Goal: Information Seeking & Learning: Learn about a topic

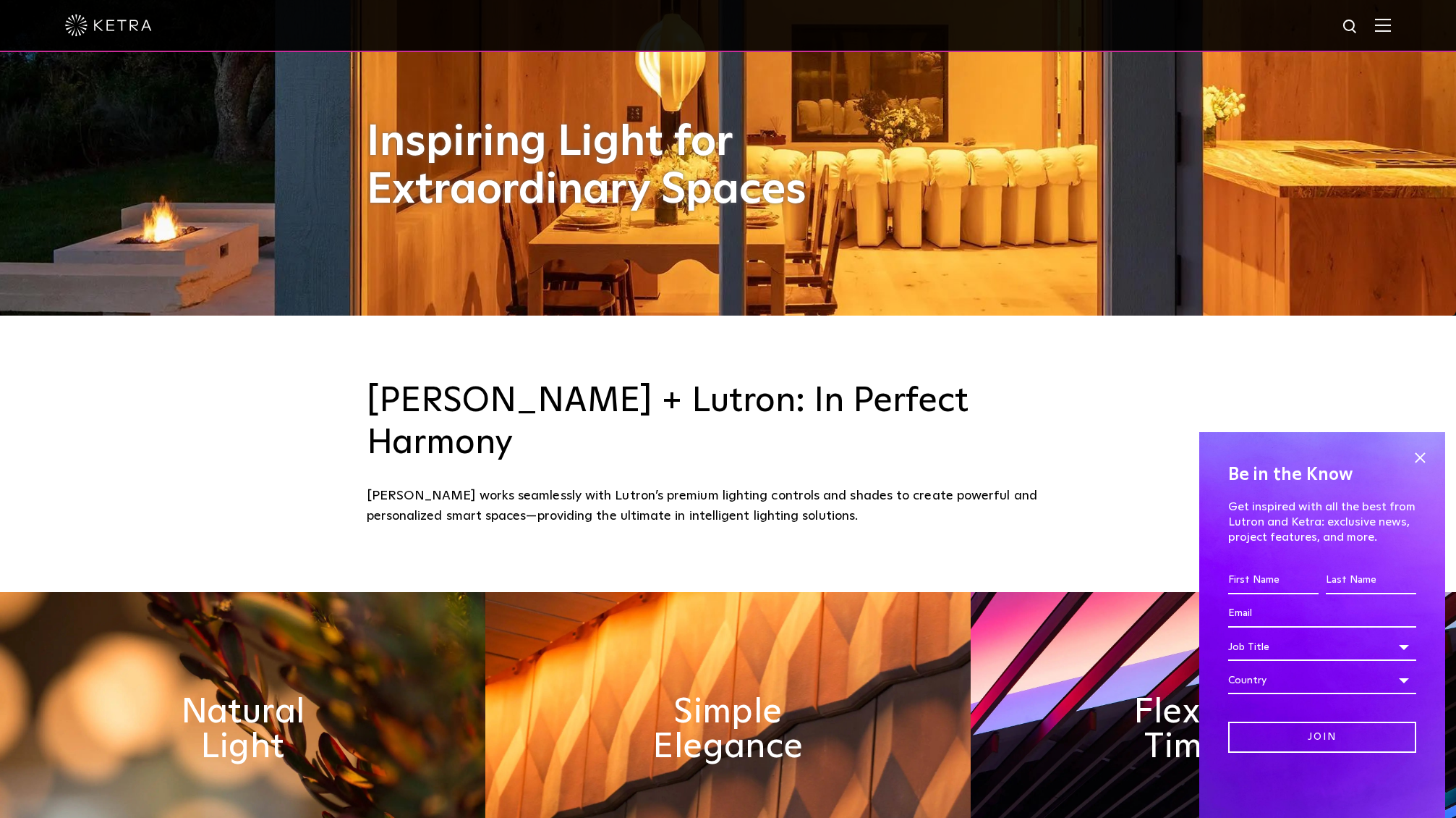
scroll to position [508, 0]
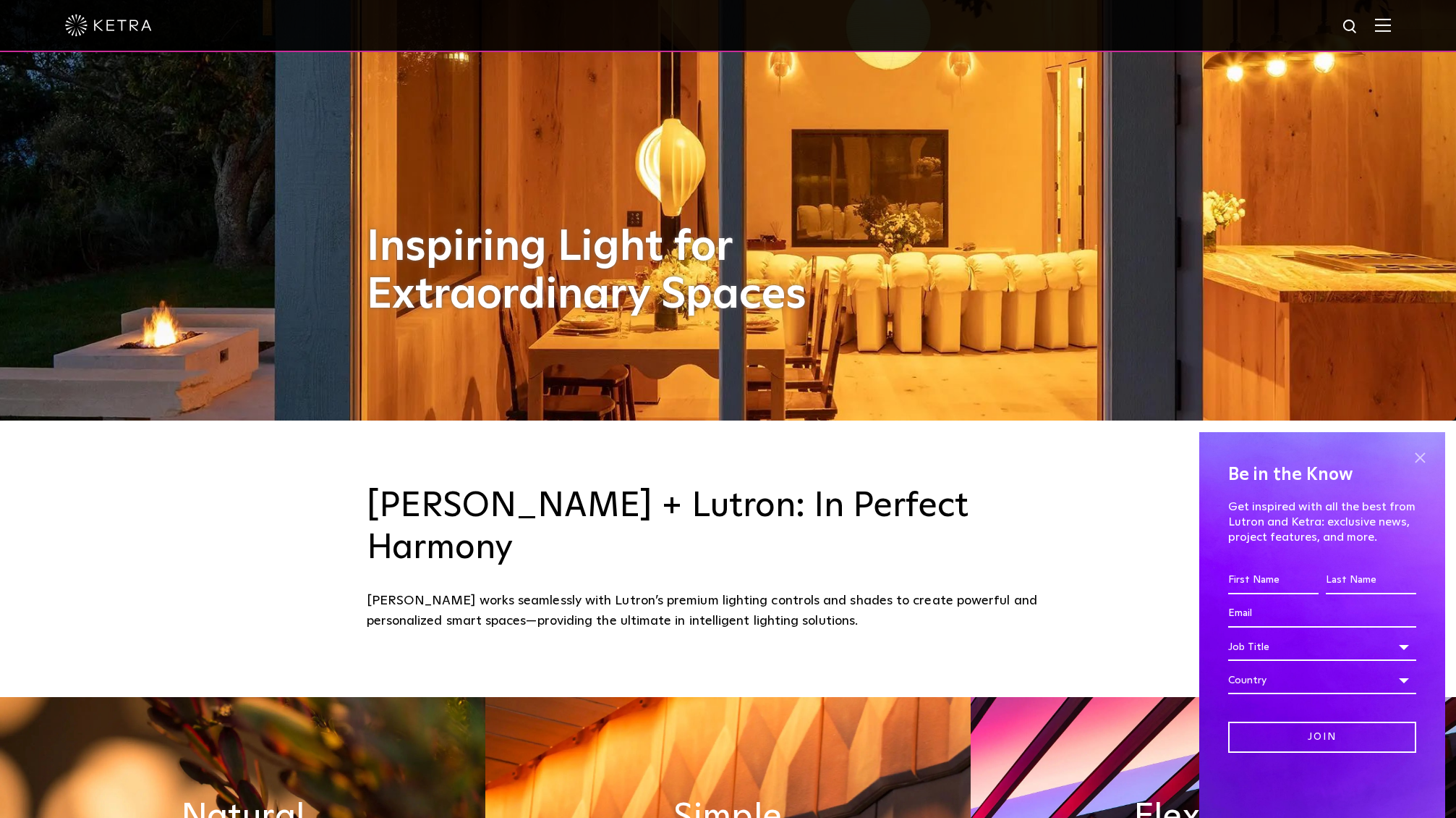
click at [1428, 457] on span at bounding box center [1420, 457] width 22 height 22
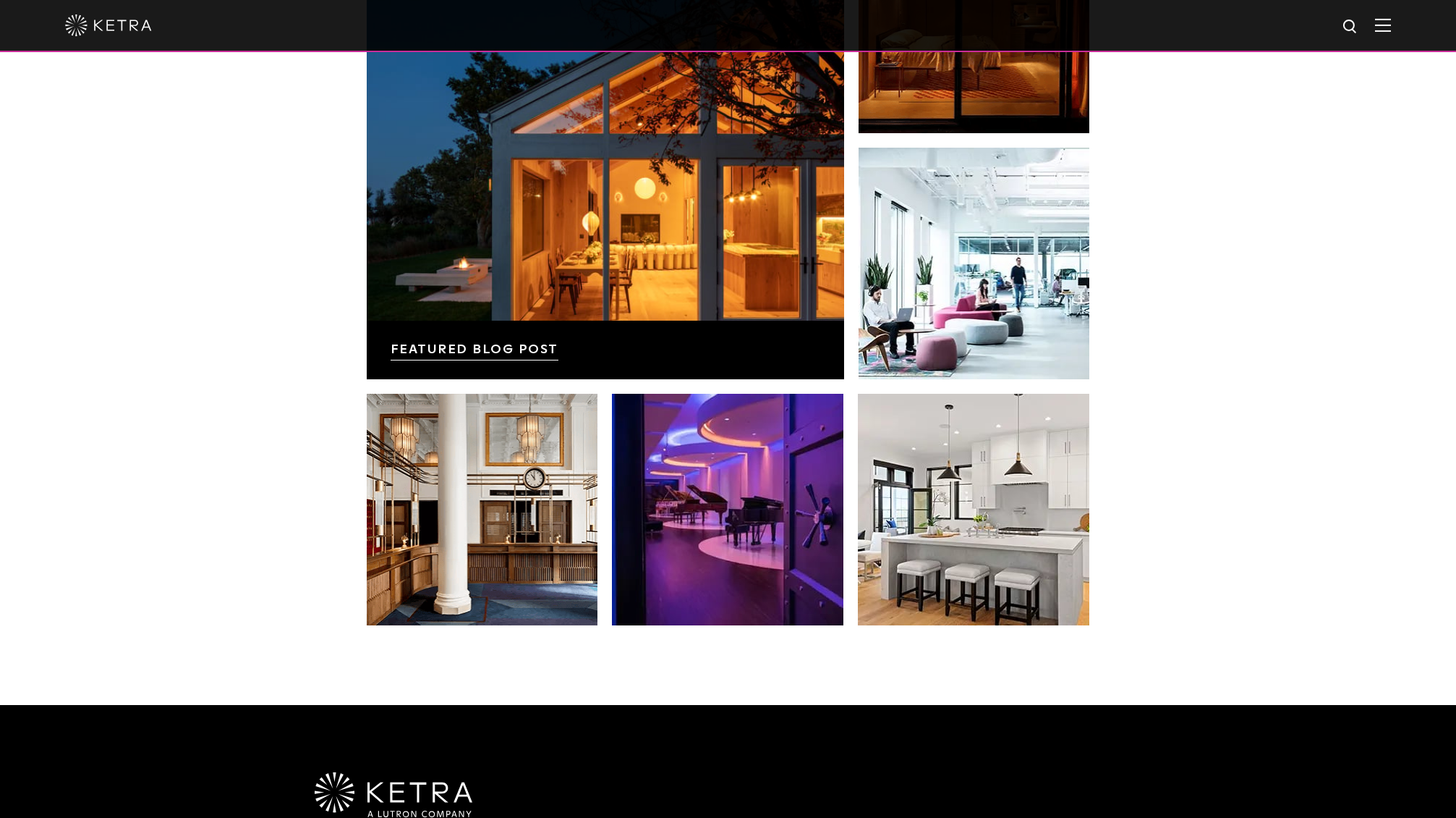
scroll to position [3039, 0]
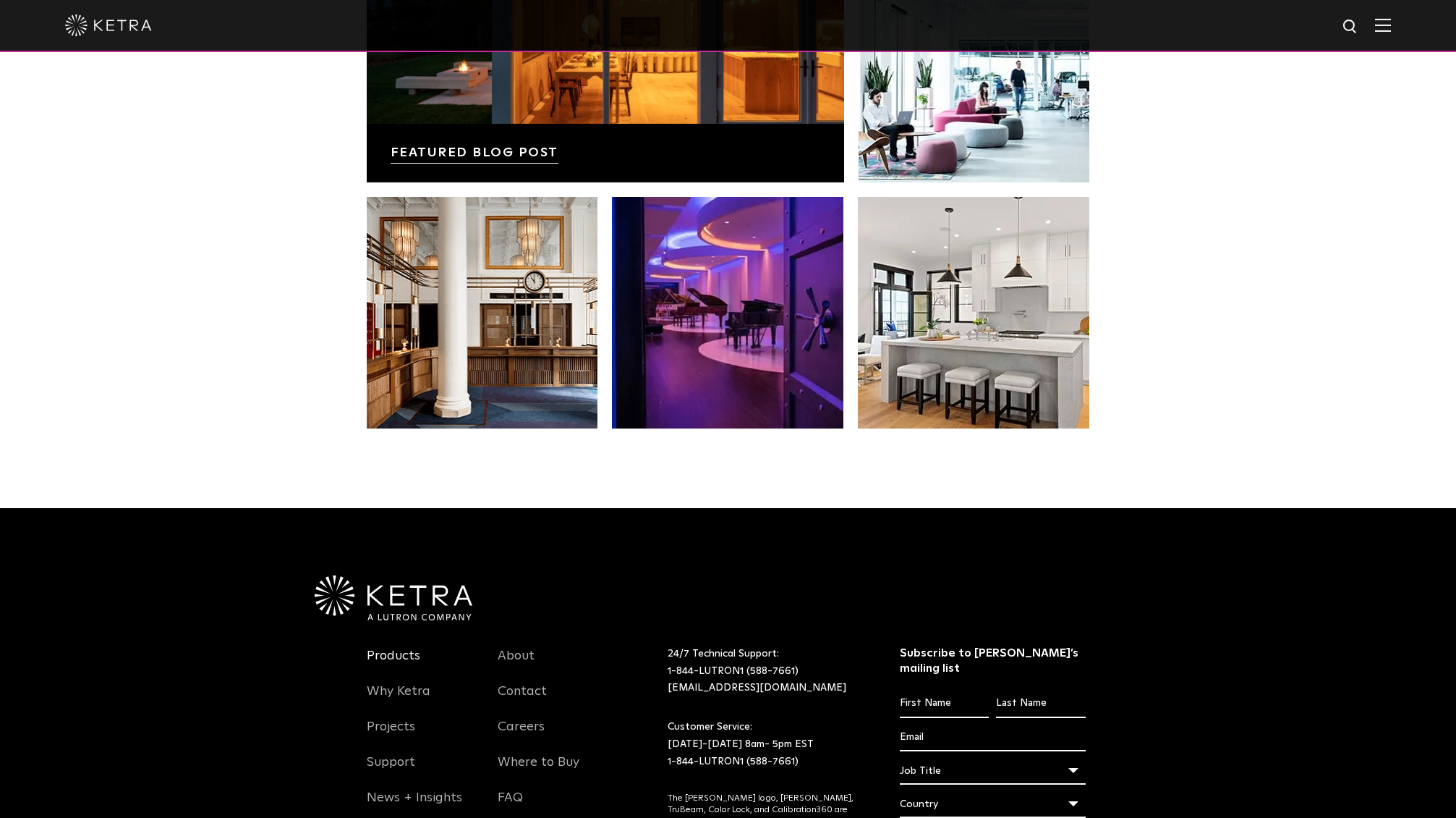
click at [379, 648] on link "Products" at bounding box center [393, 664] width 54 height 33
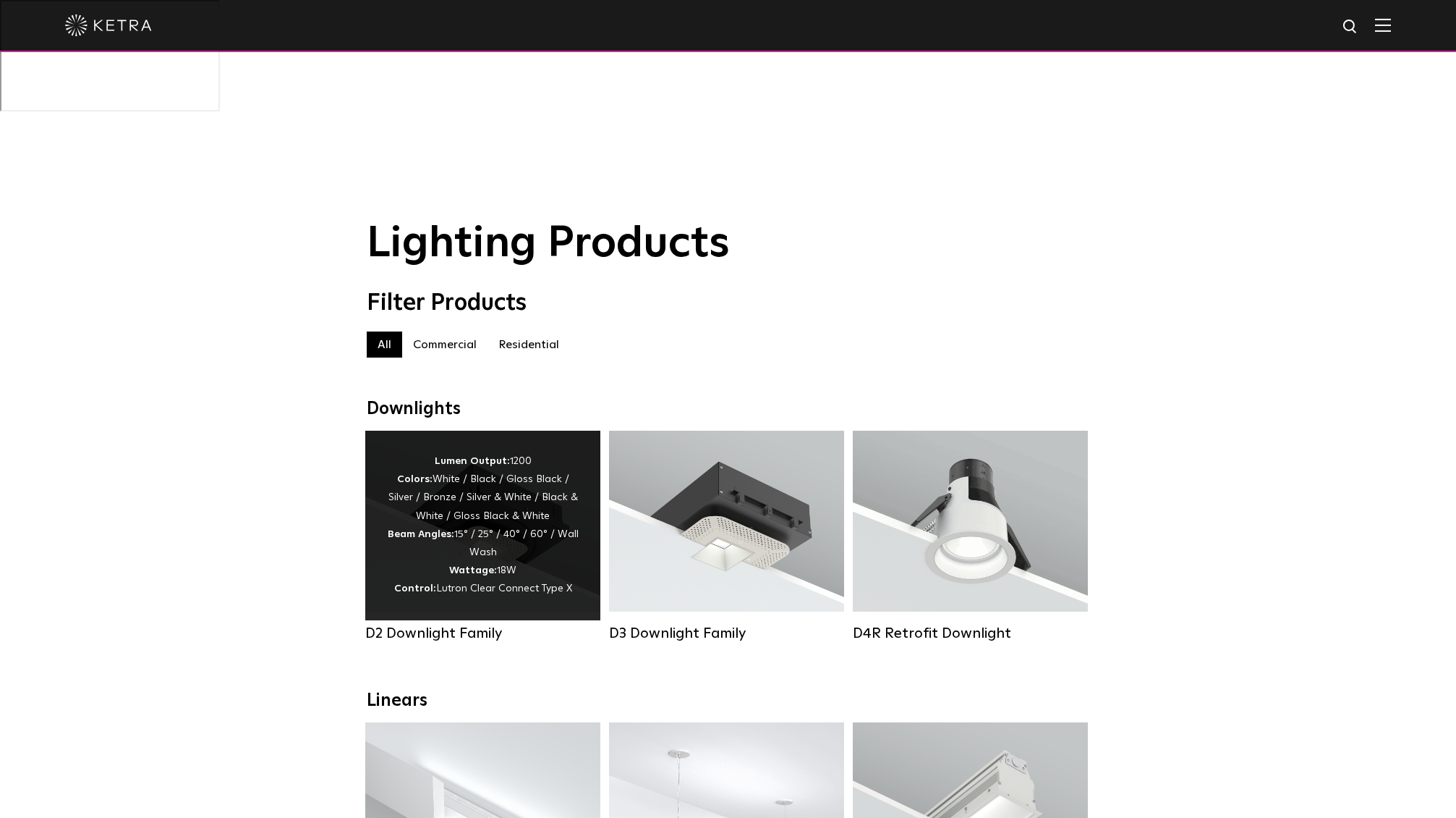
click at [496, 464] on div "Lumen Output: 1200 Colors: White / Black / Gloss Black / Silver / Bronze / Silv…" at bounding box center [483, 525] width 192 height 146
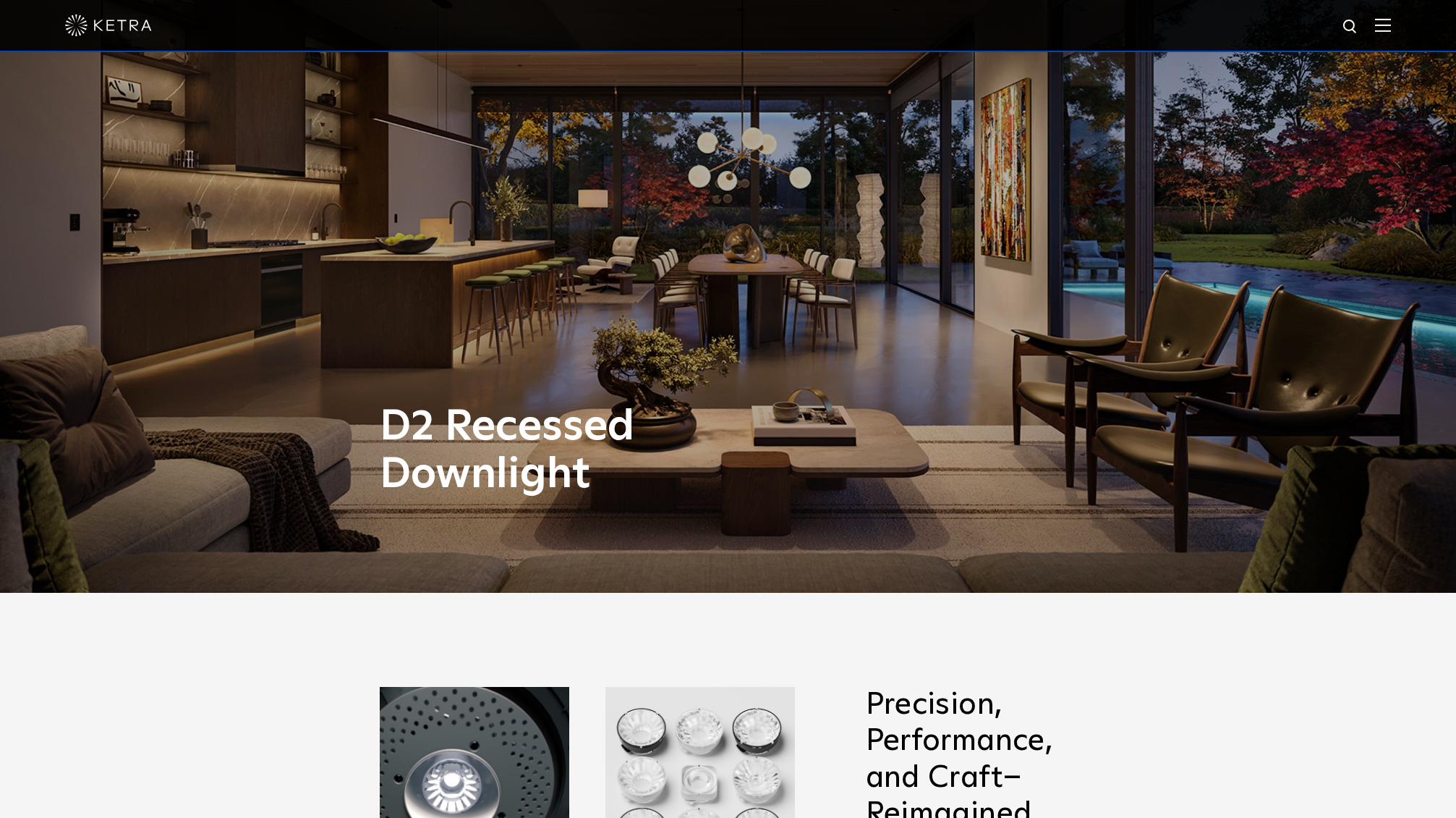
scroll to position [673, 0]
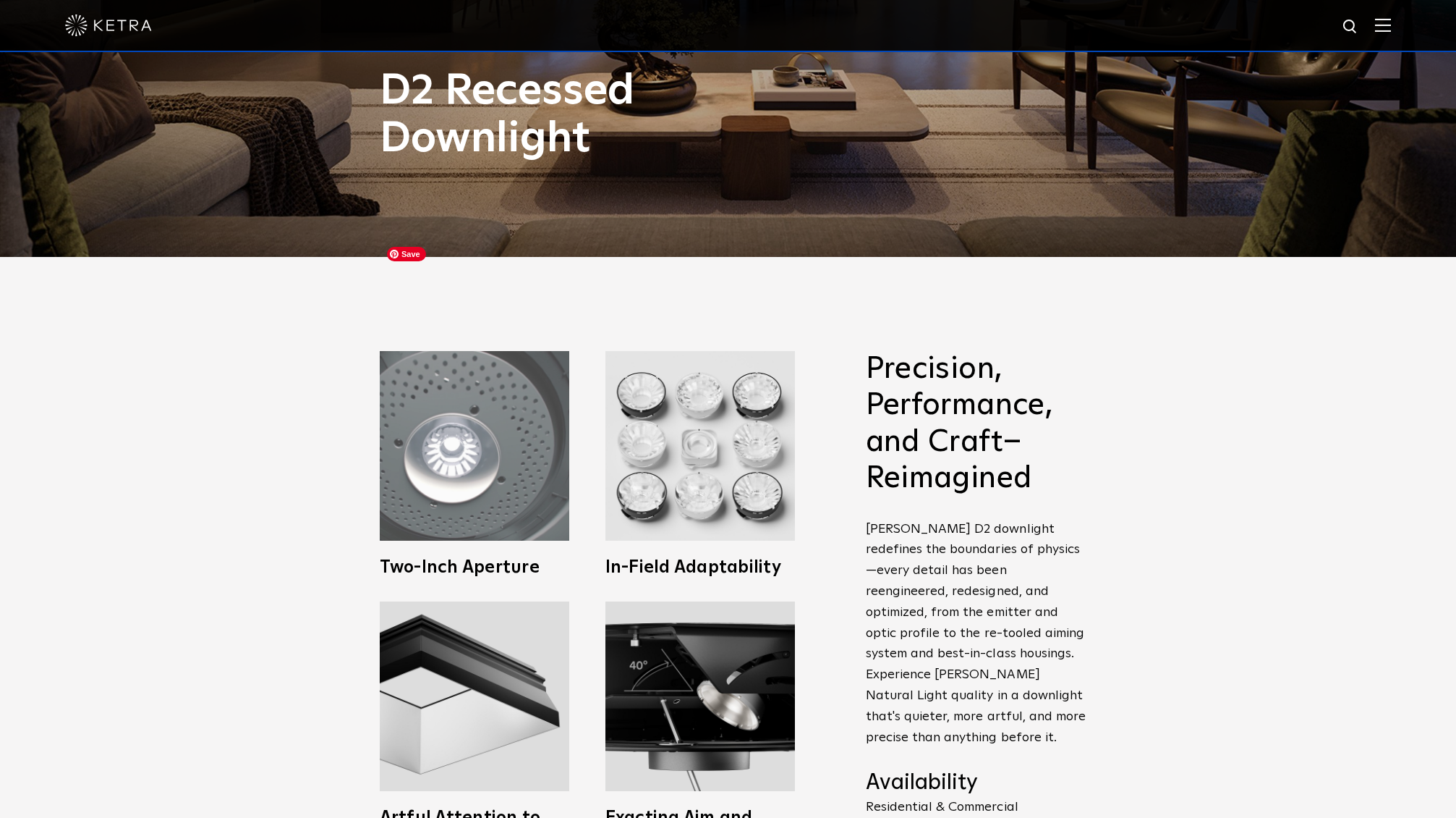
click at [502, 373] on img at bounding box center [474, 446] width 190 height 190
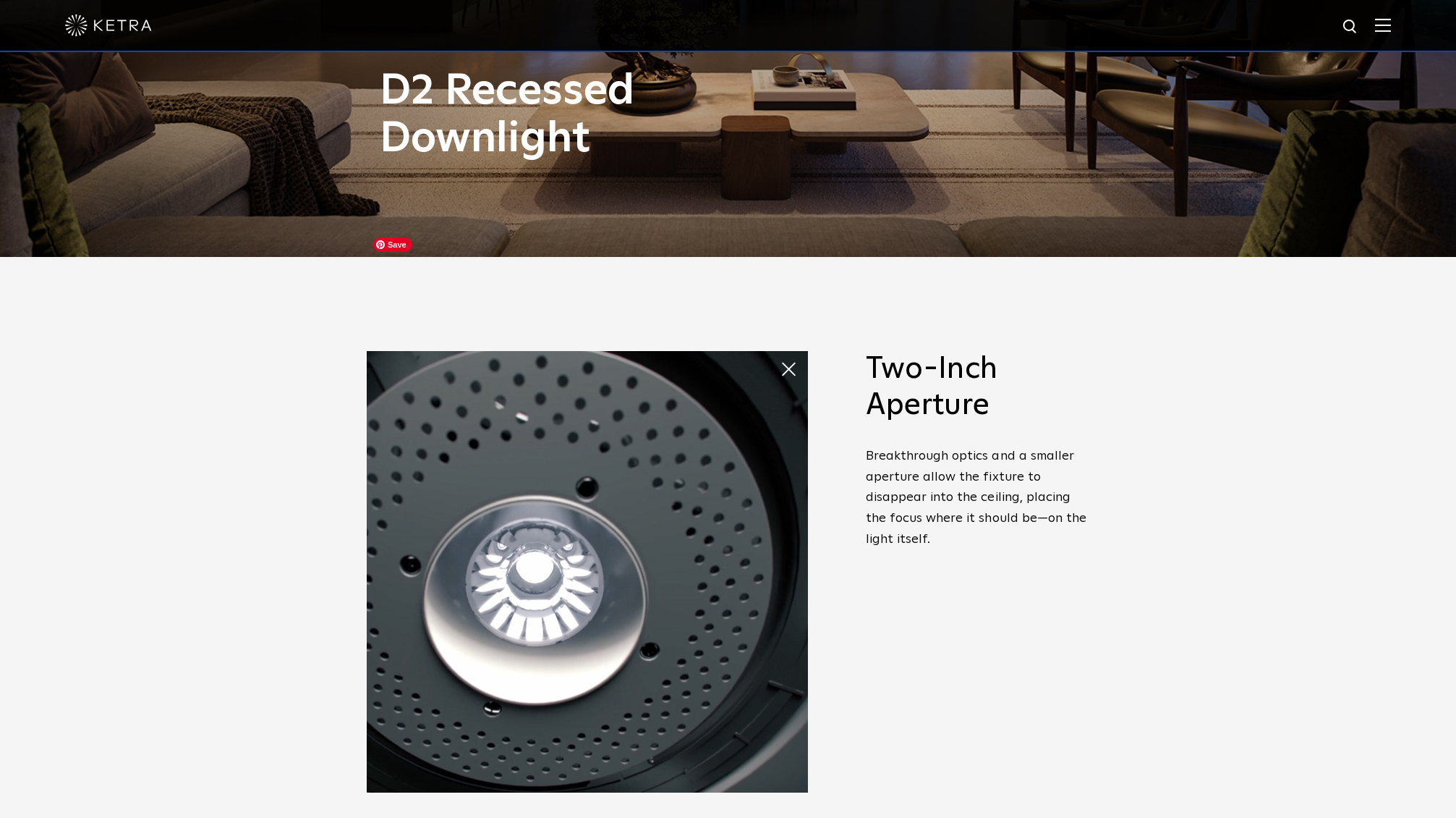
click at [502, 373] on img at bounding box center [586, 571] width 441 height 441
click at [779, 355] on span at bounding box center [779, 355] width 0 height 0
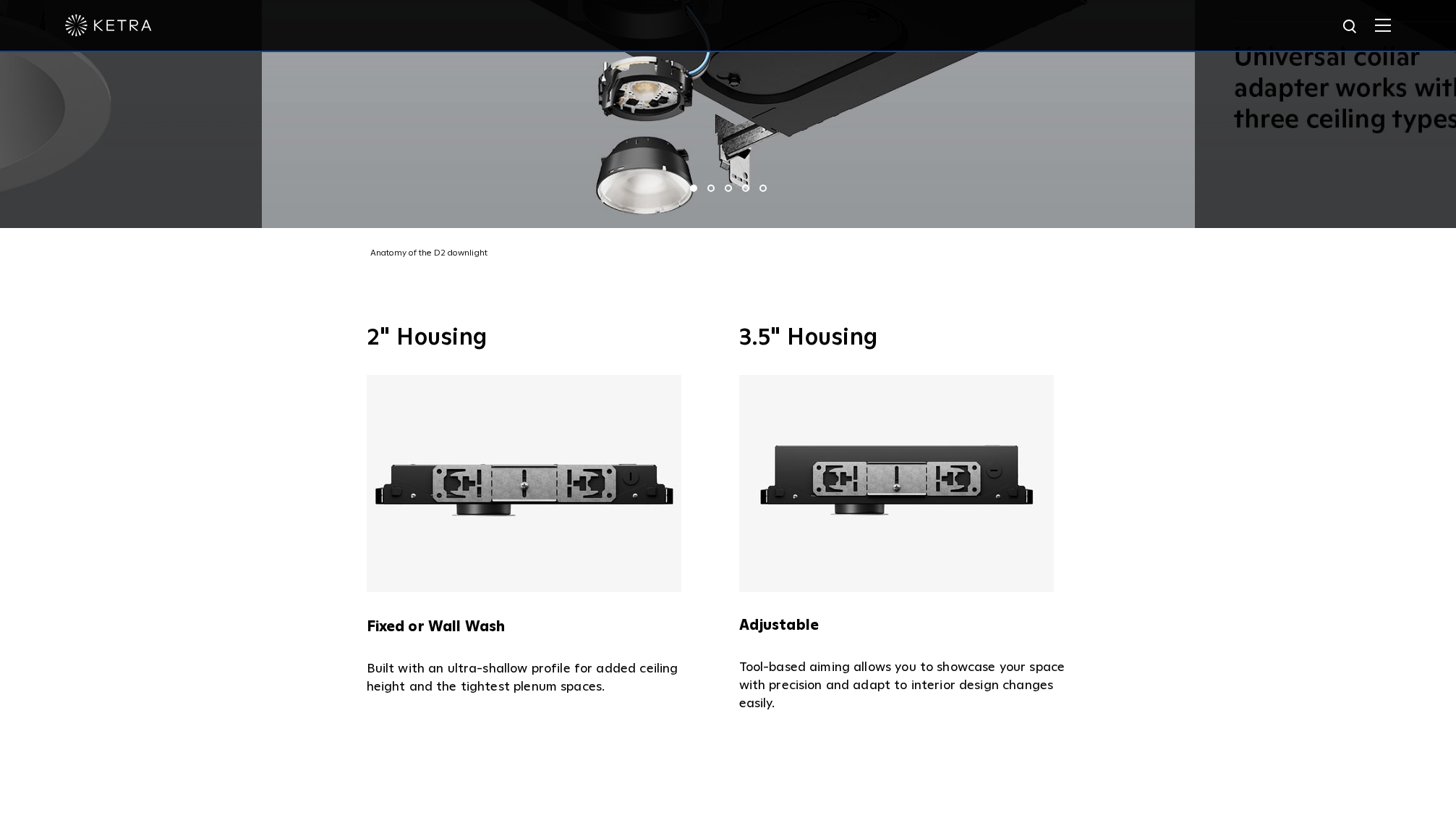
scroll to position [3303, 0]
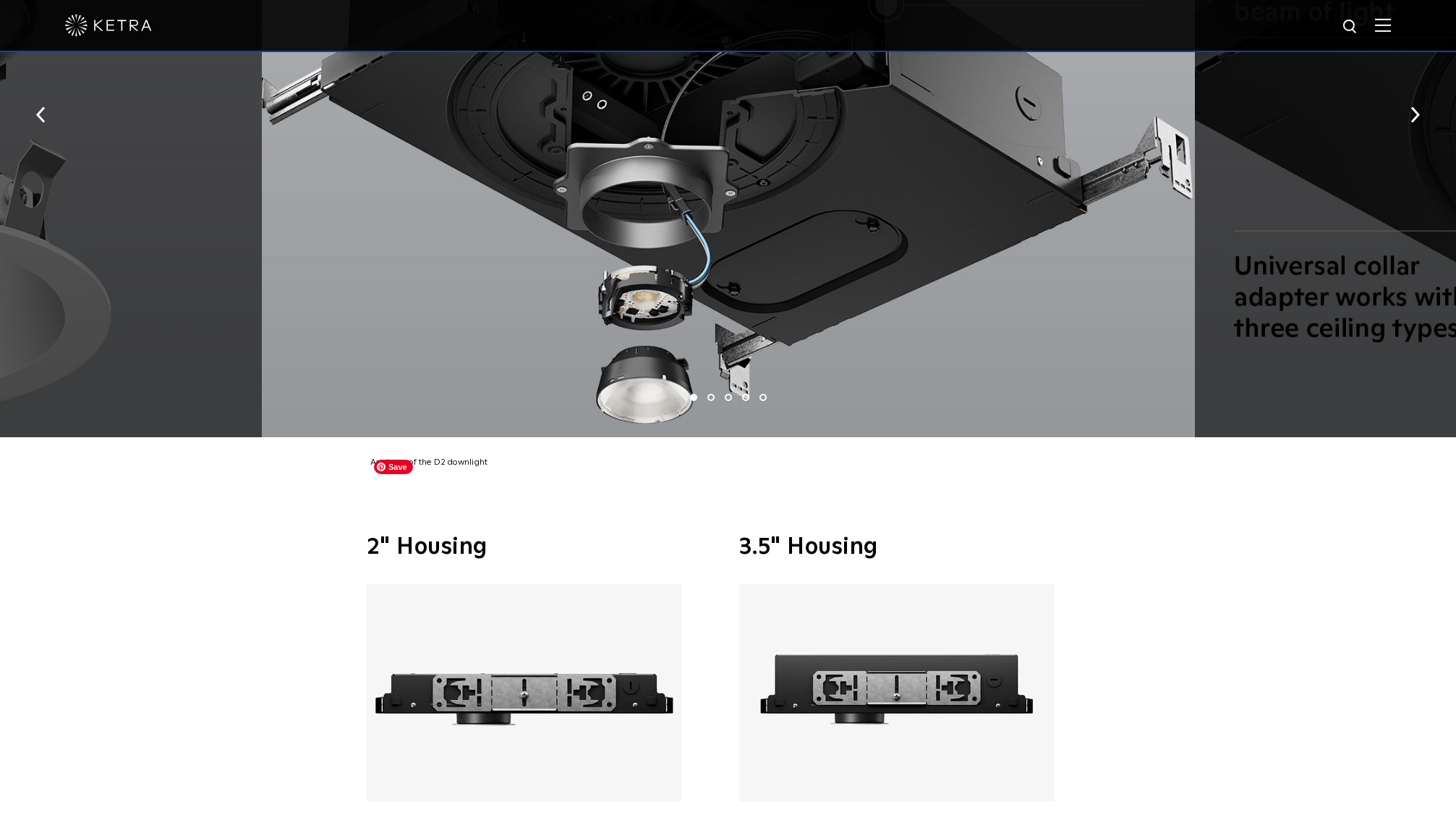
click at [532, 595] on img at bounding box center [524, 692] width 314 height 217
click at [524, 584] on img at bounding box center [524, 692] width 314 height 217
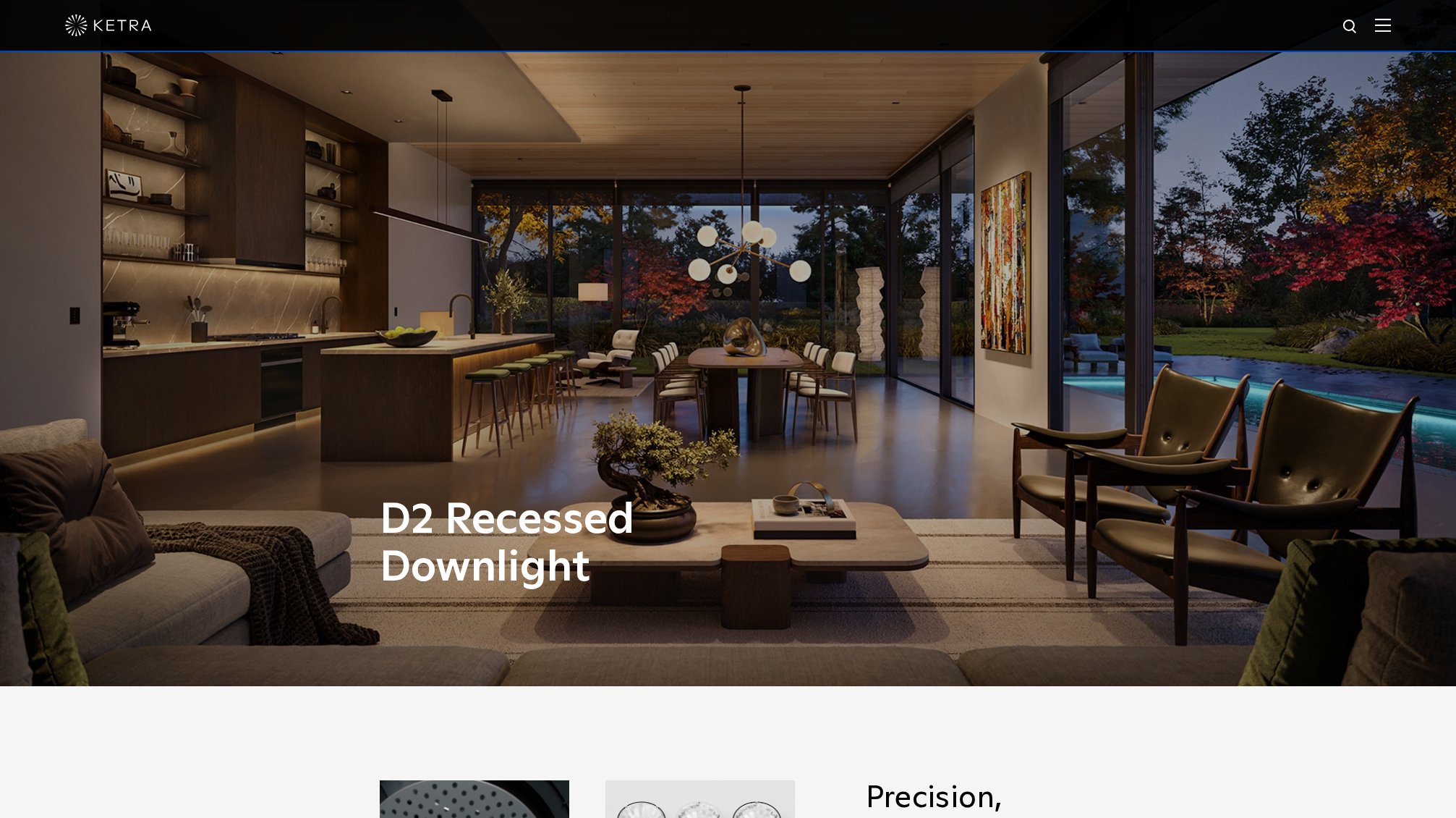
scroll to position [0, 0]
